Goal: Information Seeking & Learning: Learn about a topic

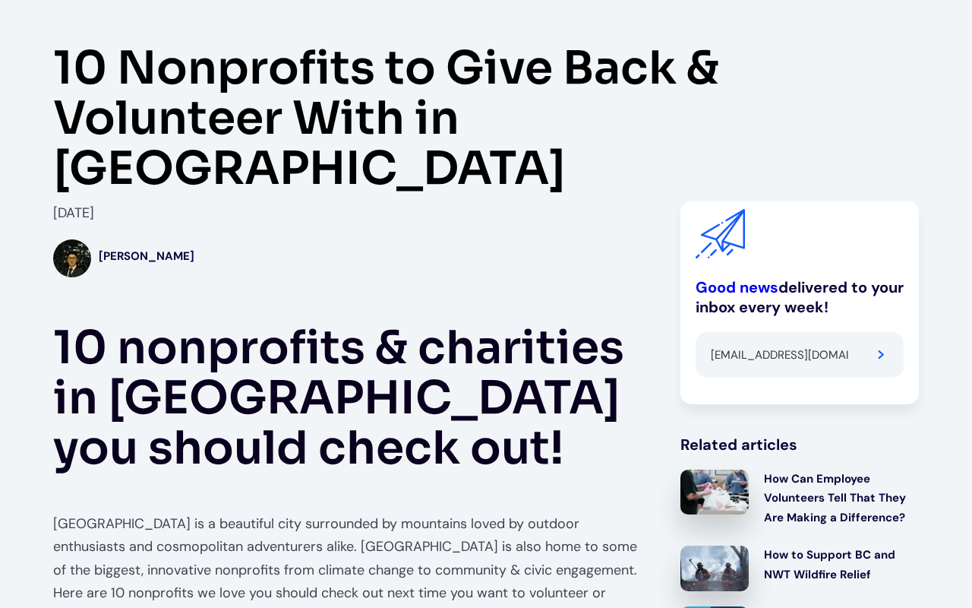
type input "[EMAIL_ADDRESS][DOMAIN_NAME]"
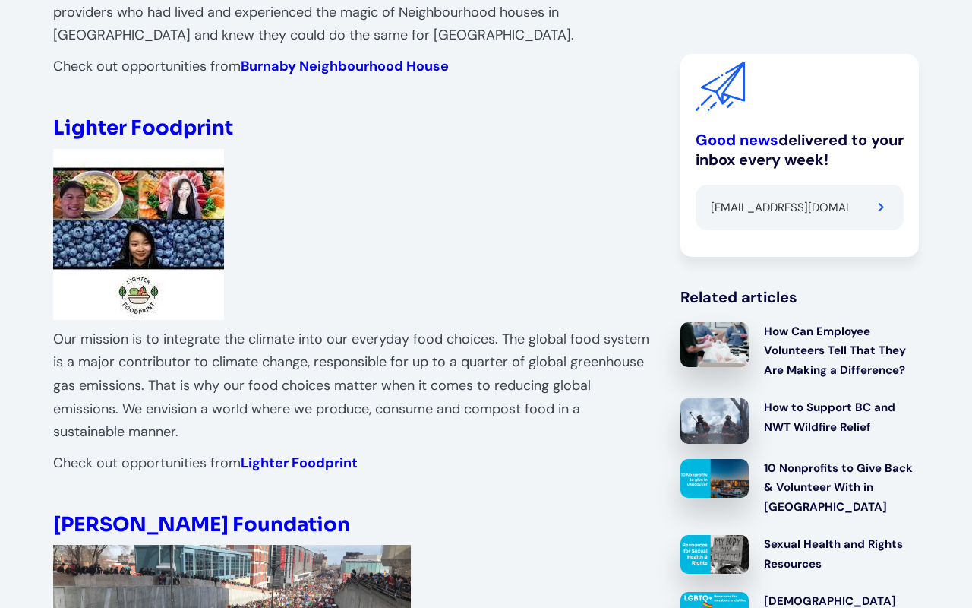
type input "kDUlWagr"
type input "[EMAIL_ADDRESS][DOMAIN_NAME]"
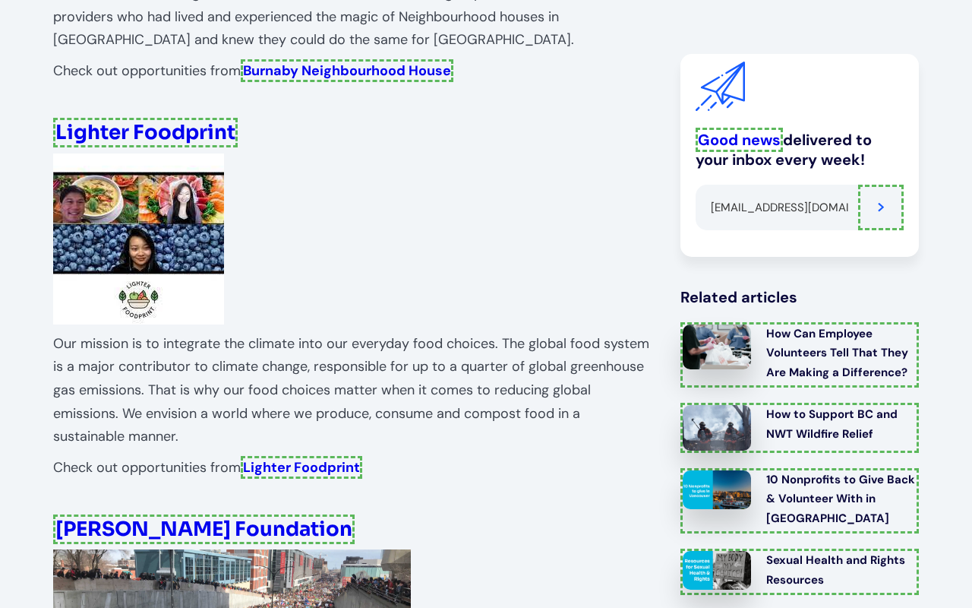
scroll to position [3515, 0]
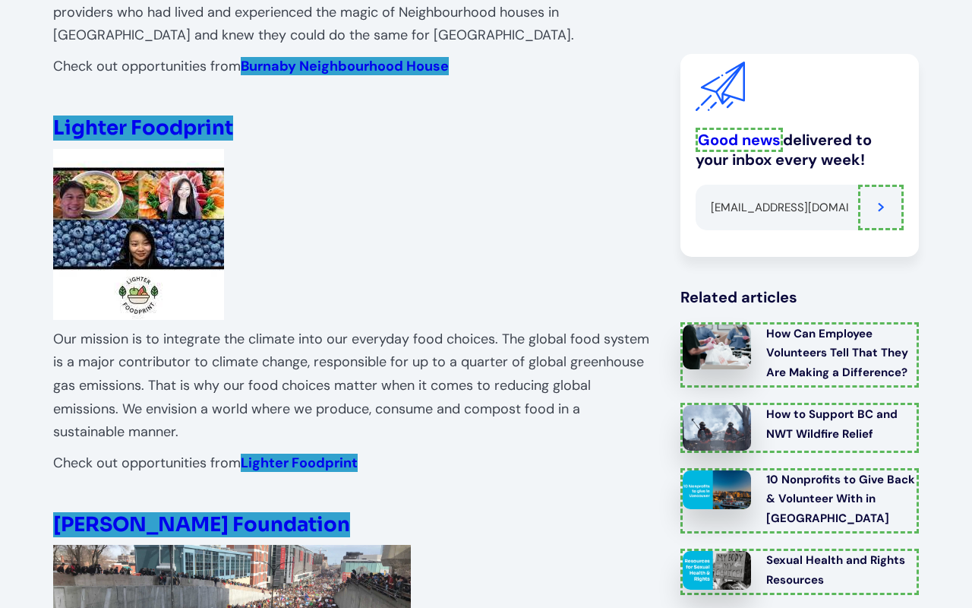
type input "Please wait..."
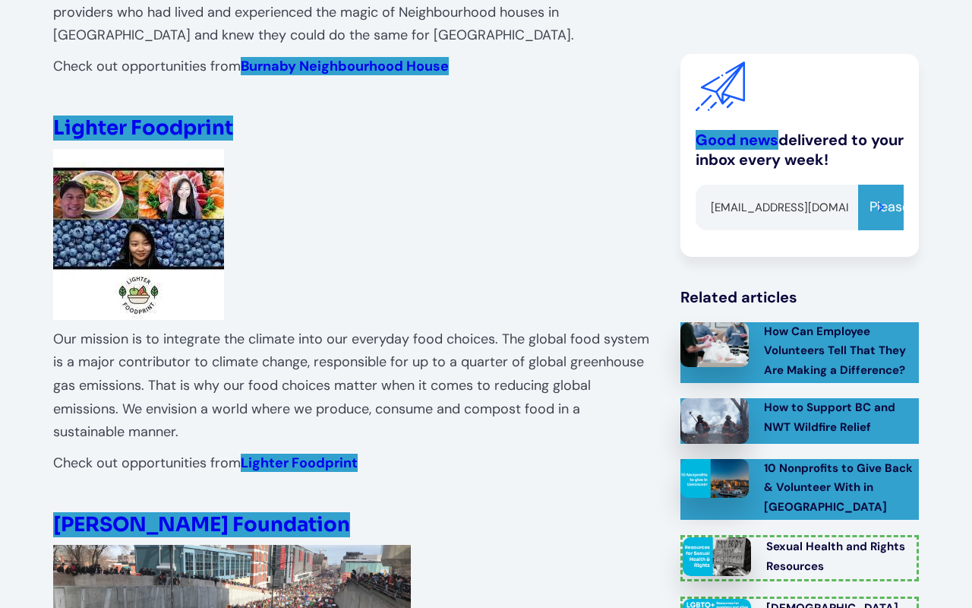
type input "[EMAIL_ADDRESS][DOMAIN_NAME]"
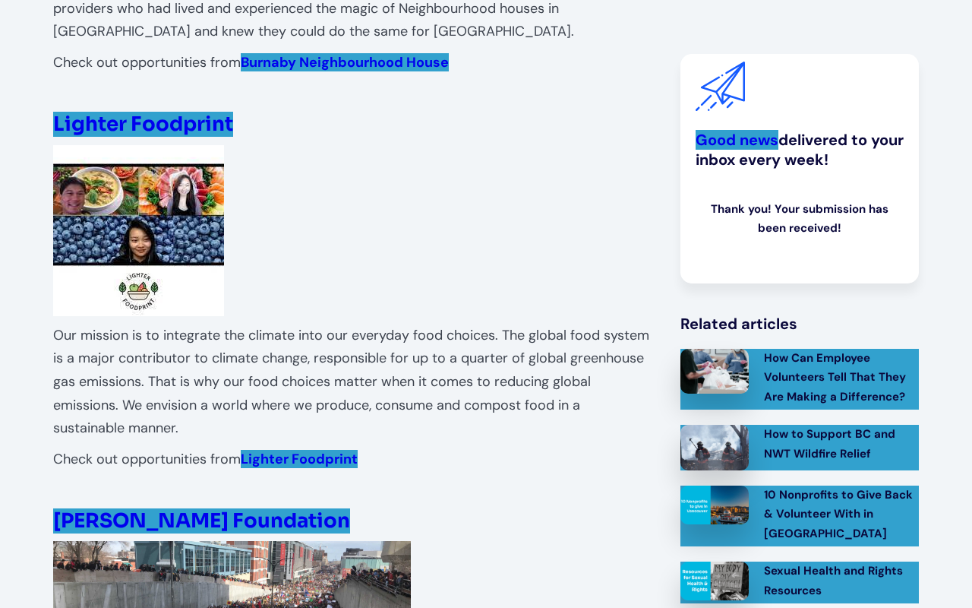
scroll to position [3509, 0]
